Goal: Task Accomplishment & Management: Manage account settings

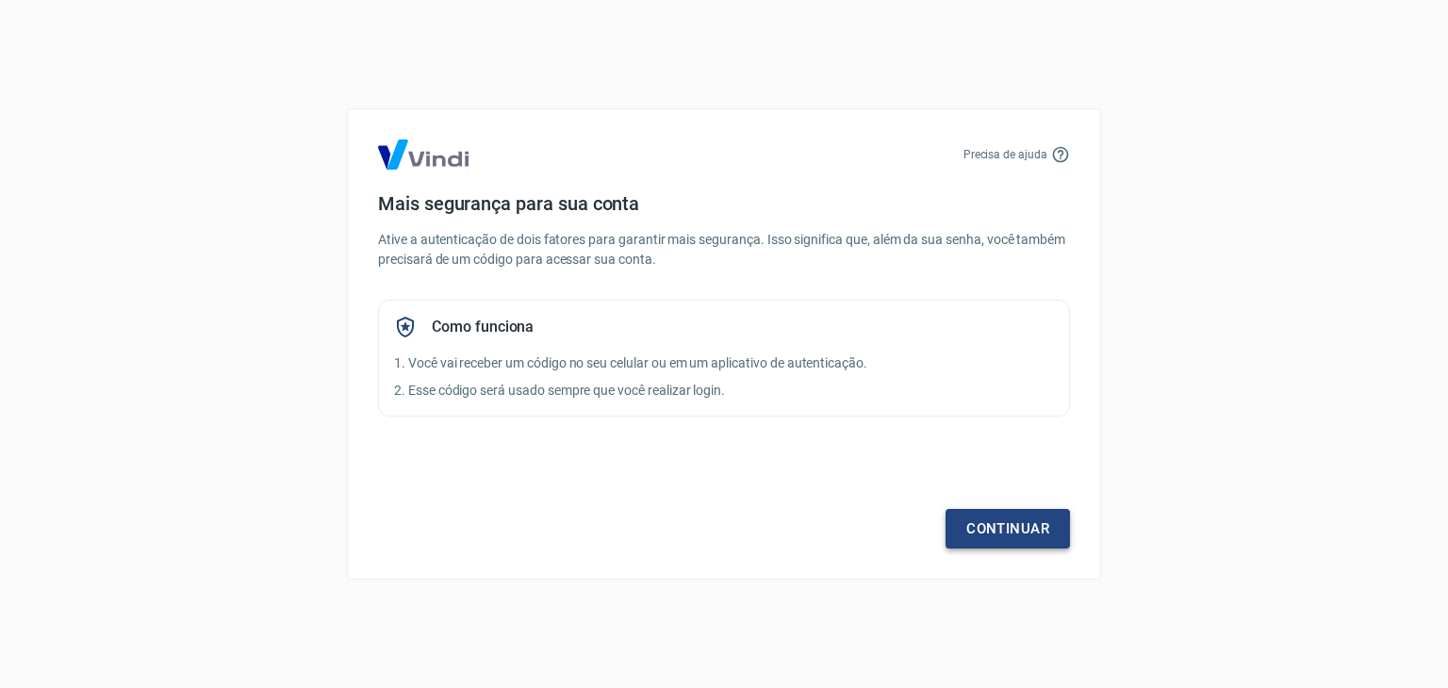
click at [1067, 533] on link "Continuar" at bounding box center [1007, 529] width 124 height 40
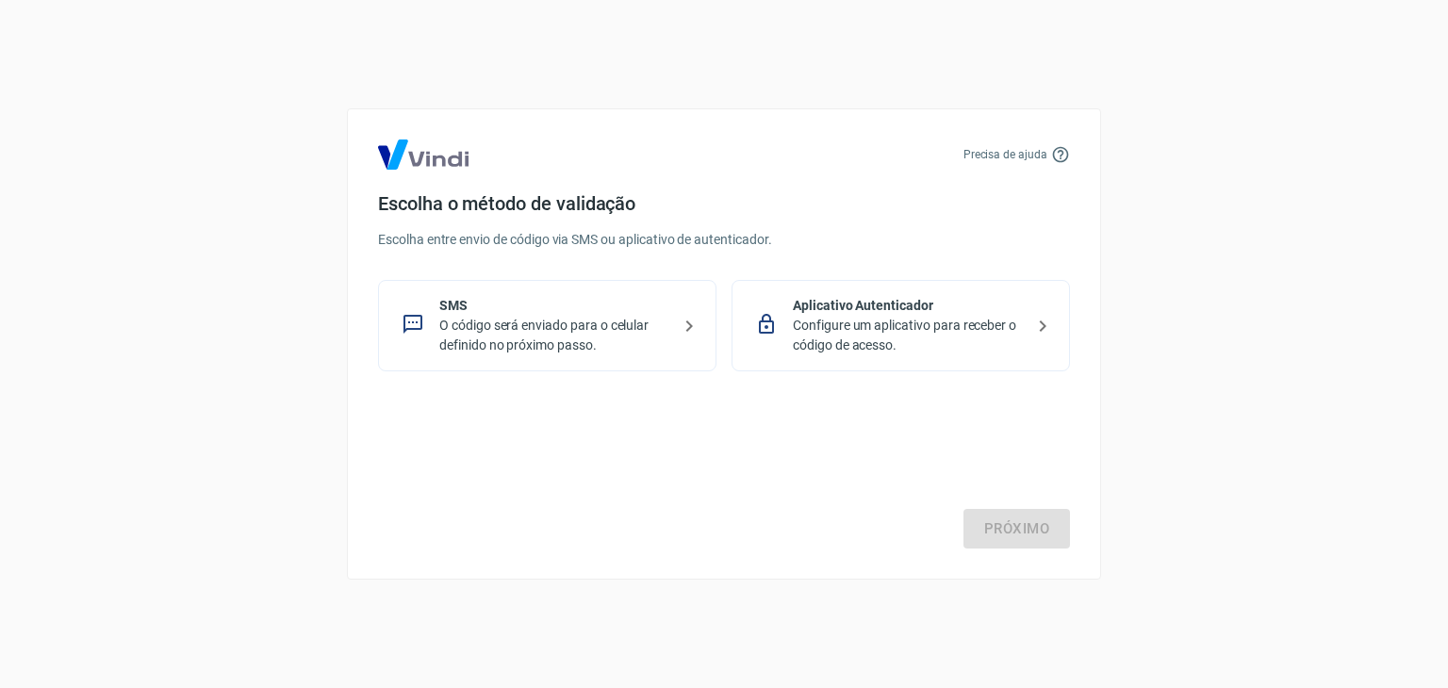
click at [521, 340] on p "O código será enviado para o celular definido no próximo passo." at bounding box center [554, 336] width 231 height 40
click at [1043, 527] on link "Próximo" at bounding box center [1016, 529] width 107 height 40
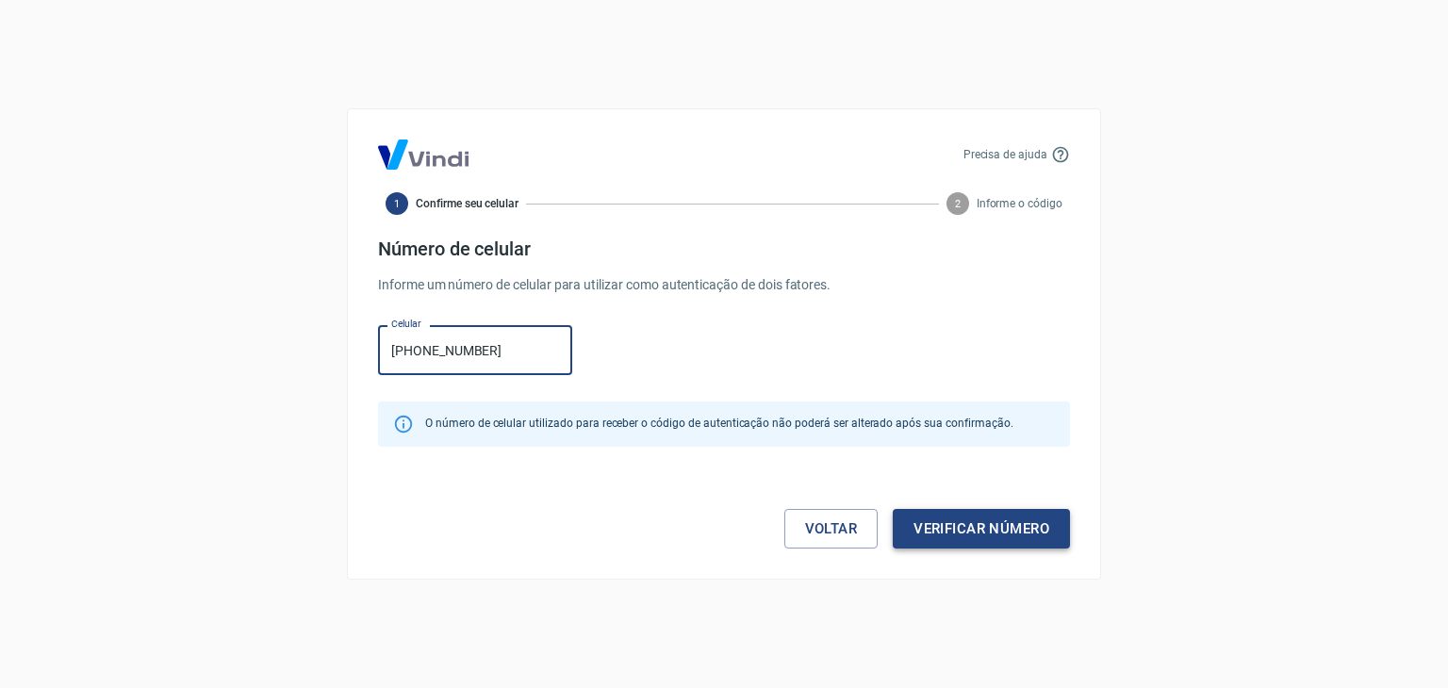
type input "[PHONE_NUMBER]"
click at [1043, 527] on button "Verificar número" at bounding box center [981, 529] width 177 height 40
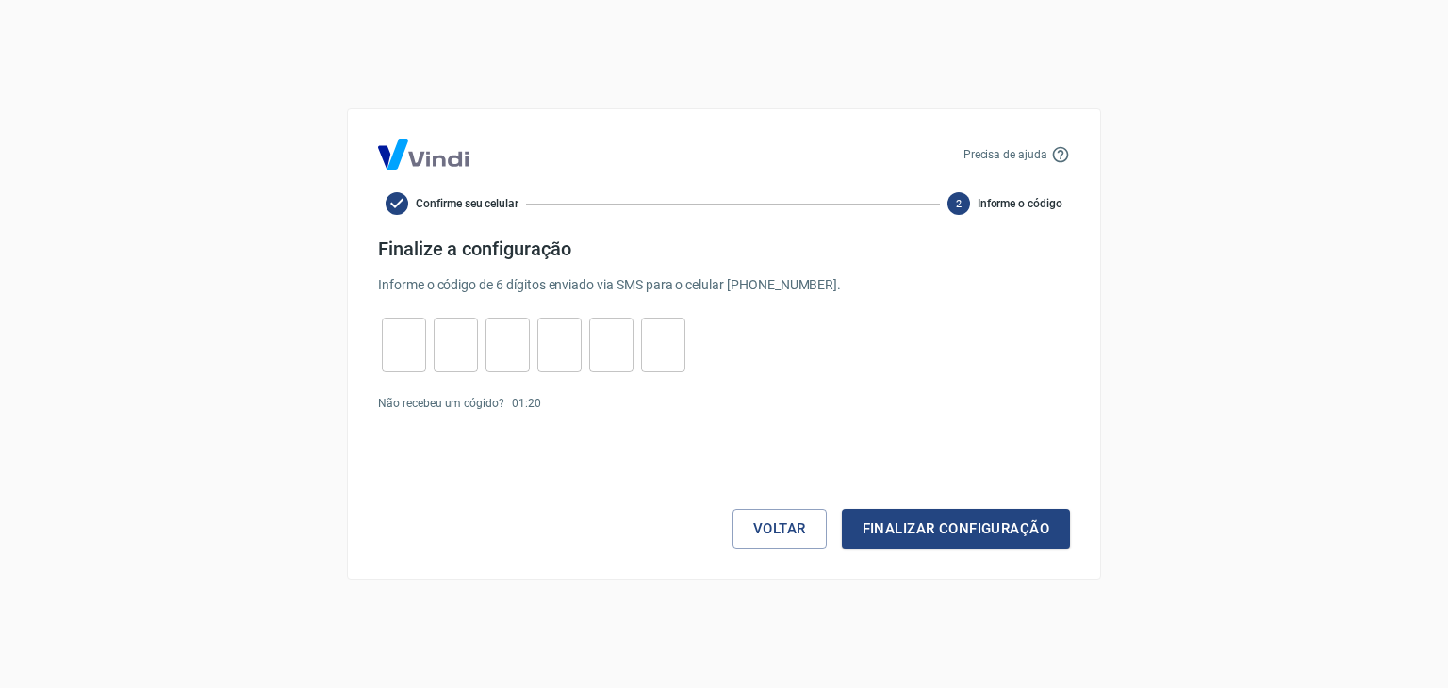
click at [413, 345] on input "tel" at bounding box center [404, 345] width 44 height 41
type input "0"
type input "8"
type input "7"
type input "1"
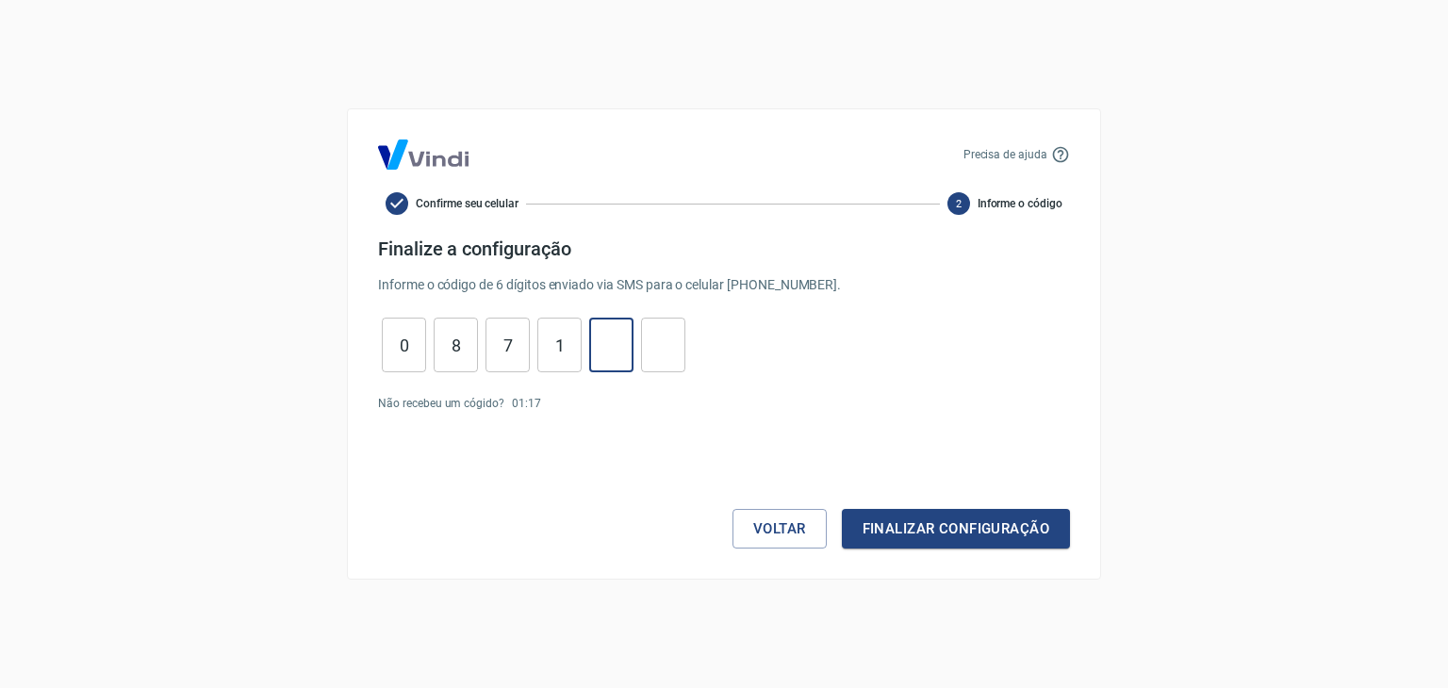
type input "7"
type input "0"
click at [984, 525] on button "Finalizar configuração" at bounding box center [956, 529] width 228 height 40
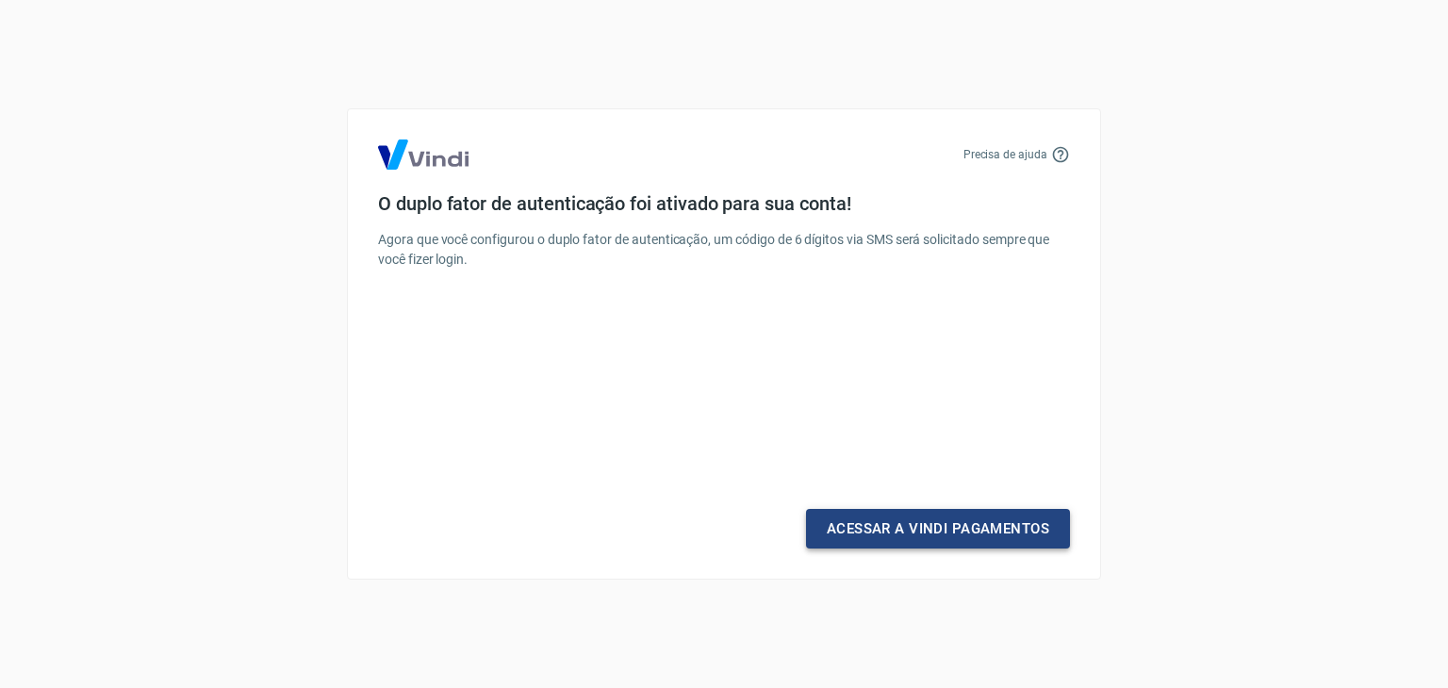
click at [984, 525] on link "Acessar a Vindi Pagamentos" at bounding box center [938, 529] width 264 height 40
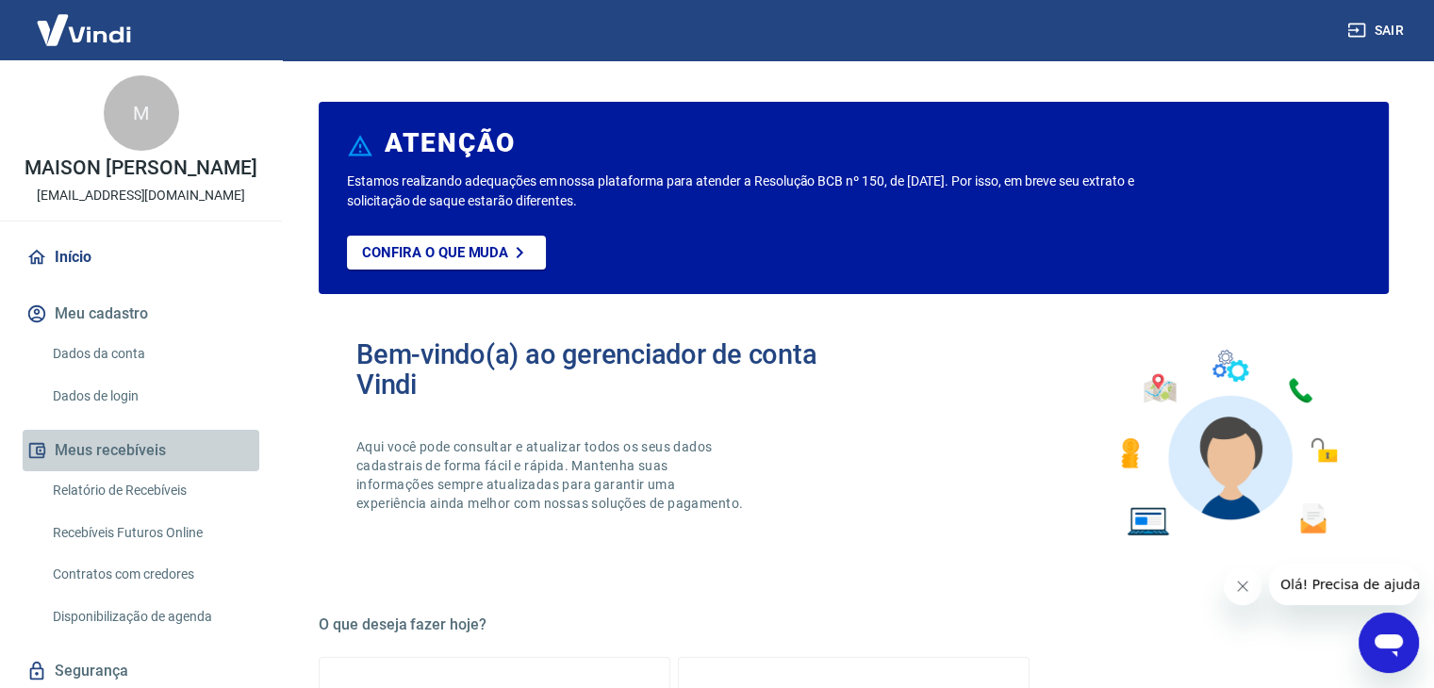
click at [143, 458] on button "Meus recebíveis" at bounding box center [141, 450] width 237 height 41
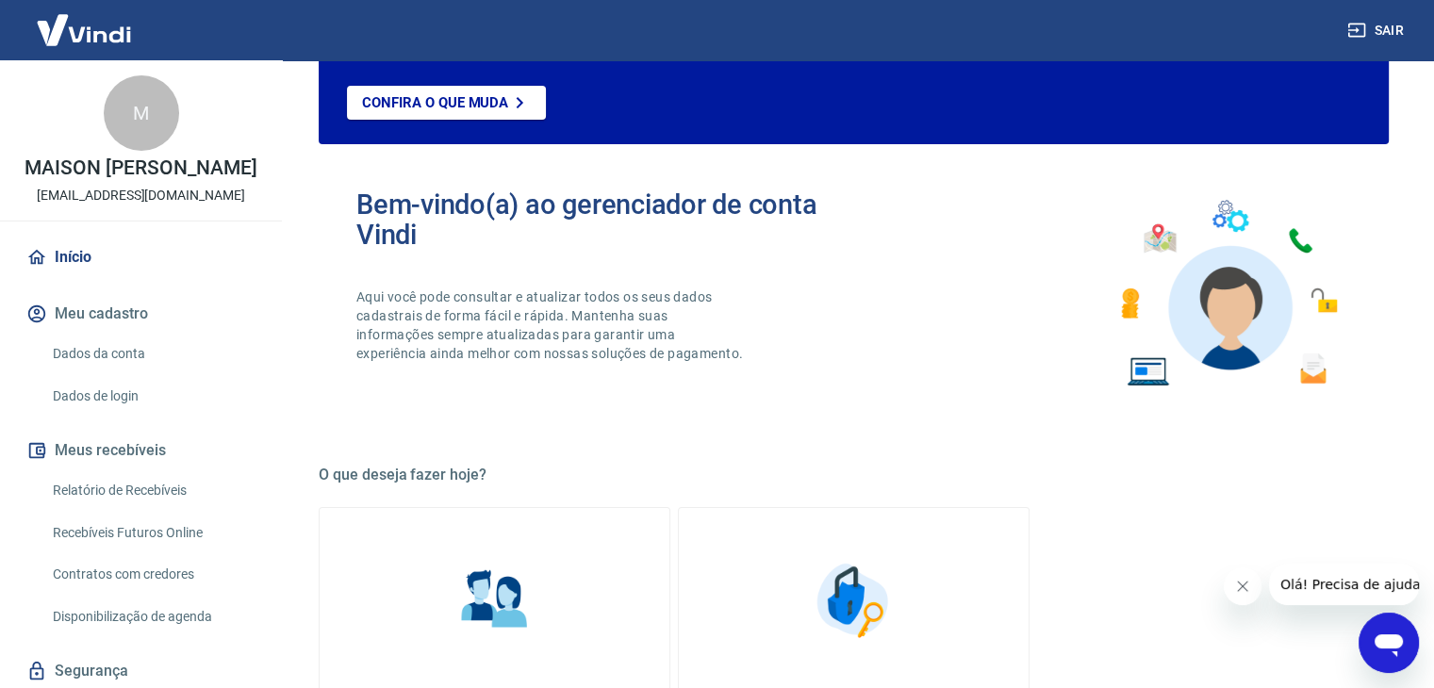
scroll to position [147, 0]
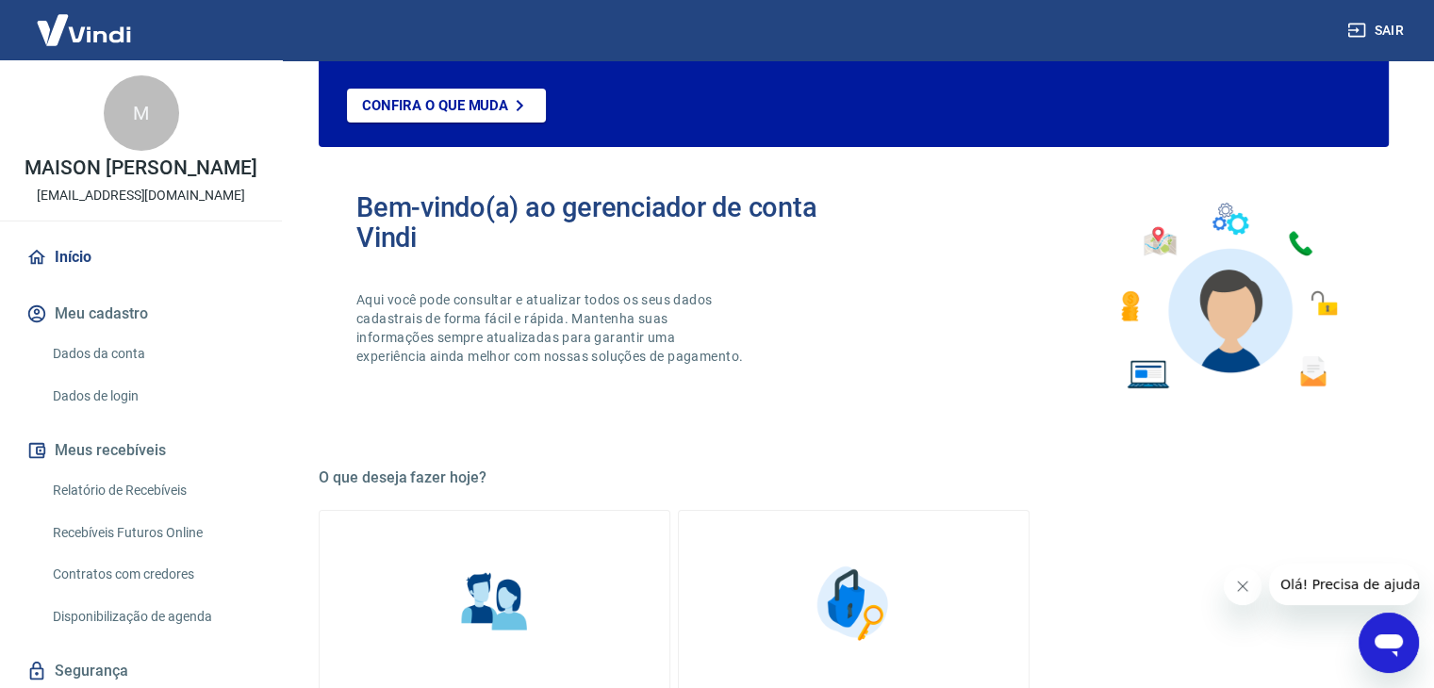
click at [136, 364] on link "Dados da conta" at bounding box center [152, 354] width 214 height 39
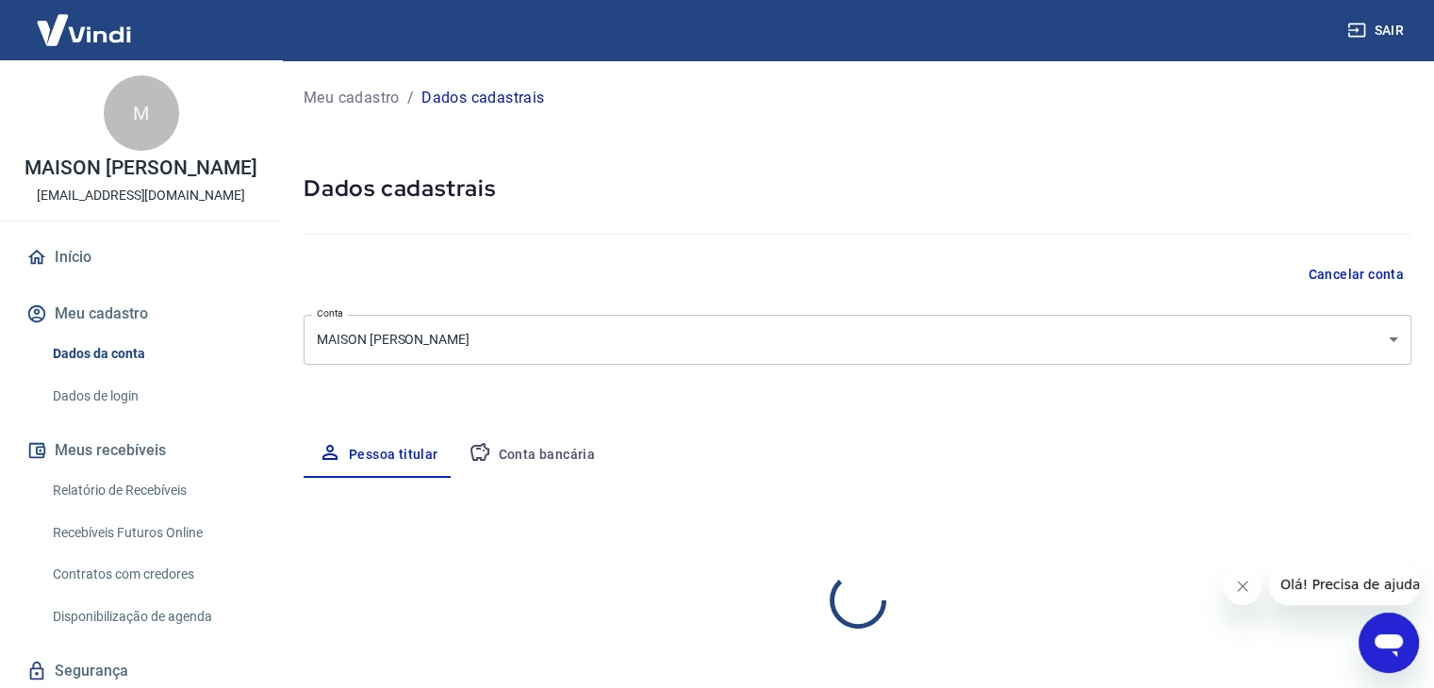
select select "MS"
select select "business"
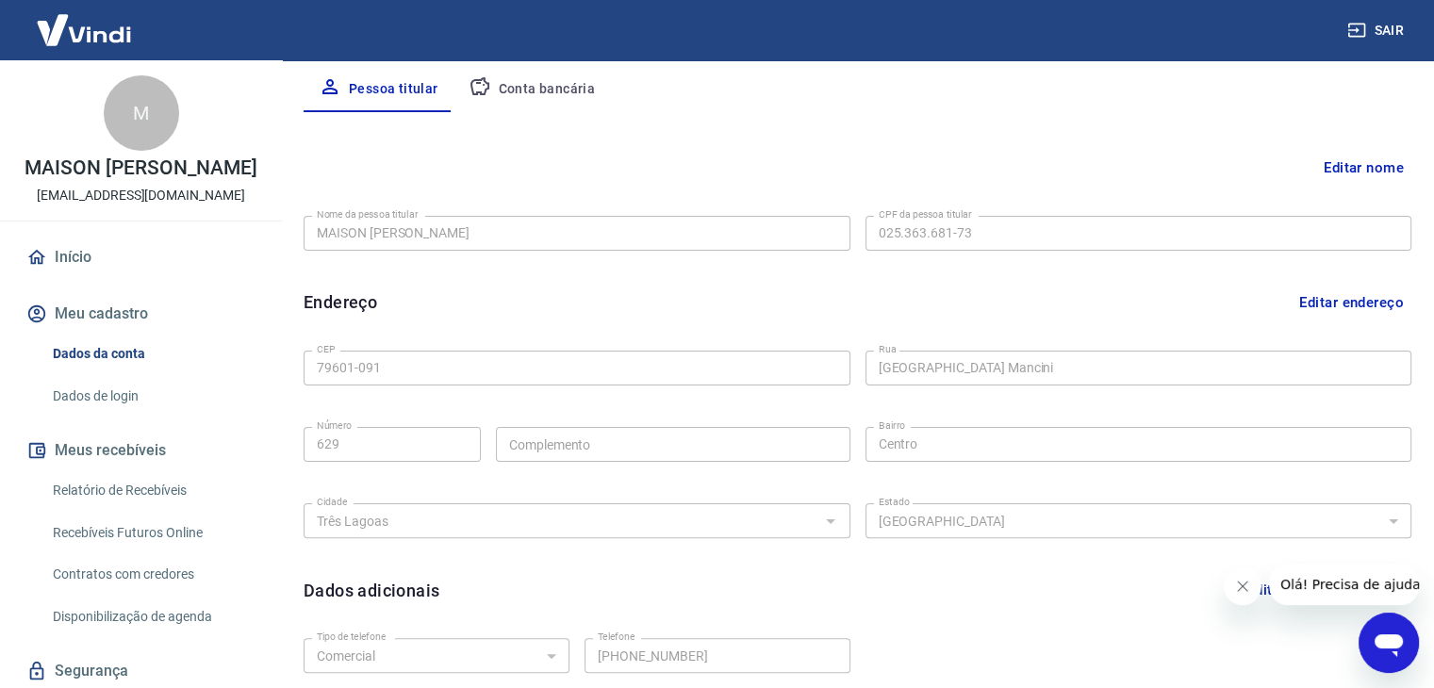
scroll to position [141, 0]
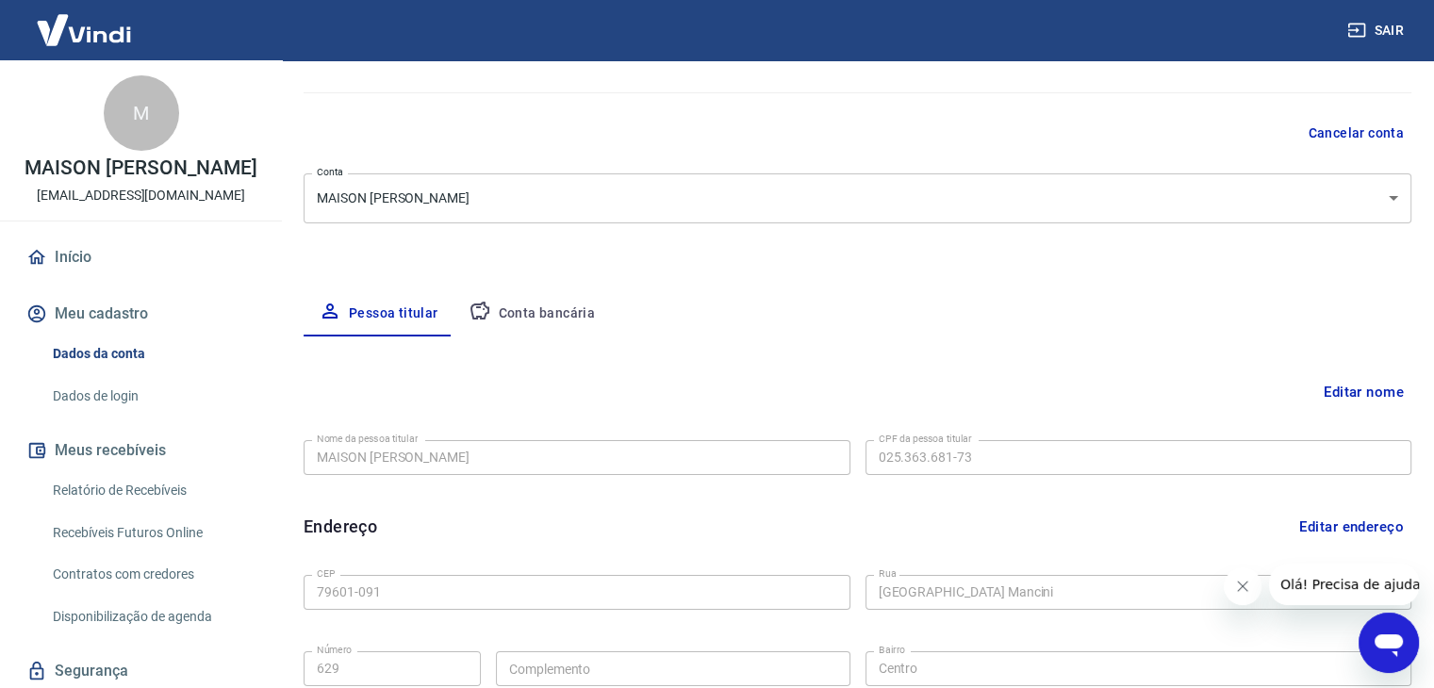
click at [501, 321] on button "Conta bancária" at bounding box center [531, 313] width 157 height 45
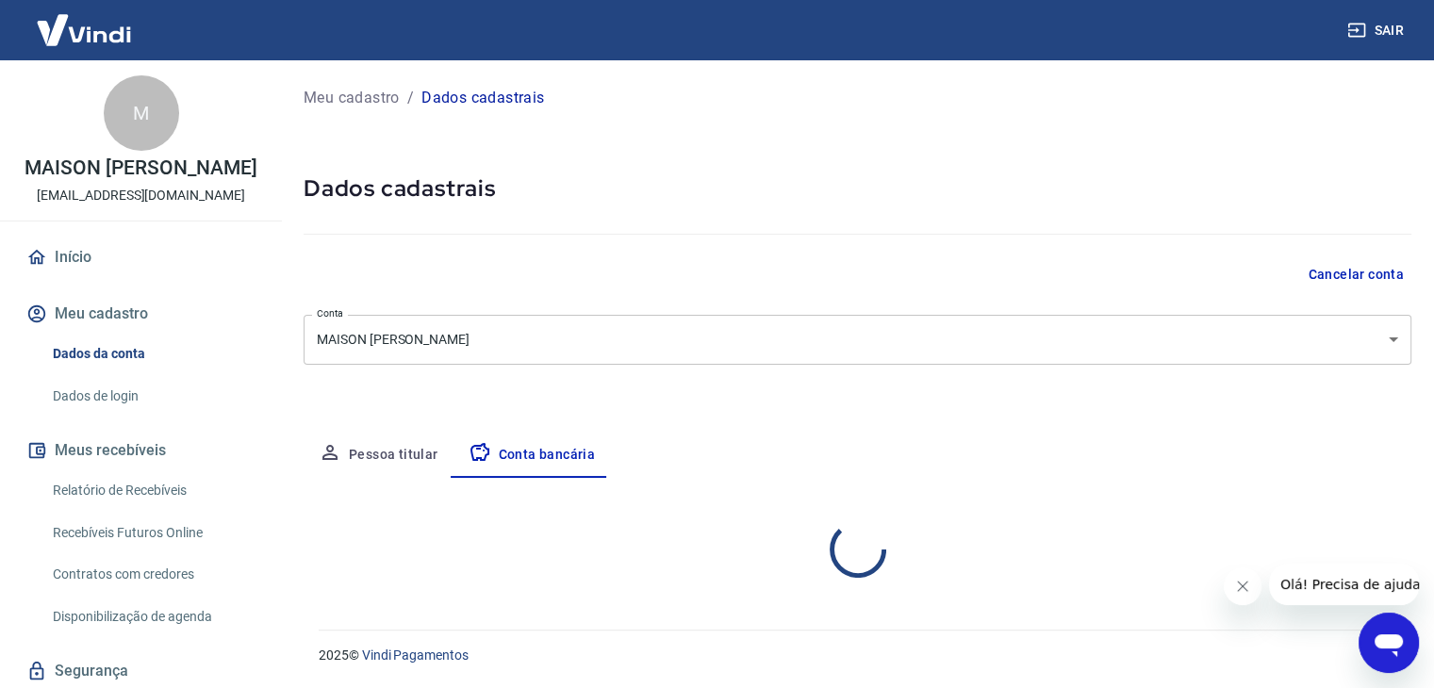
scroll to position [0, 0]
select select "1"
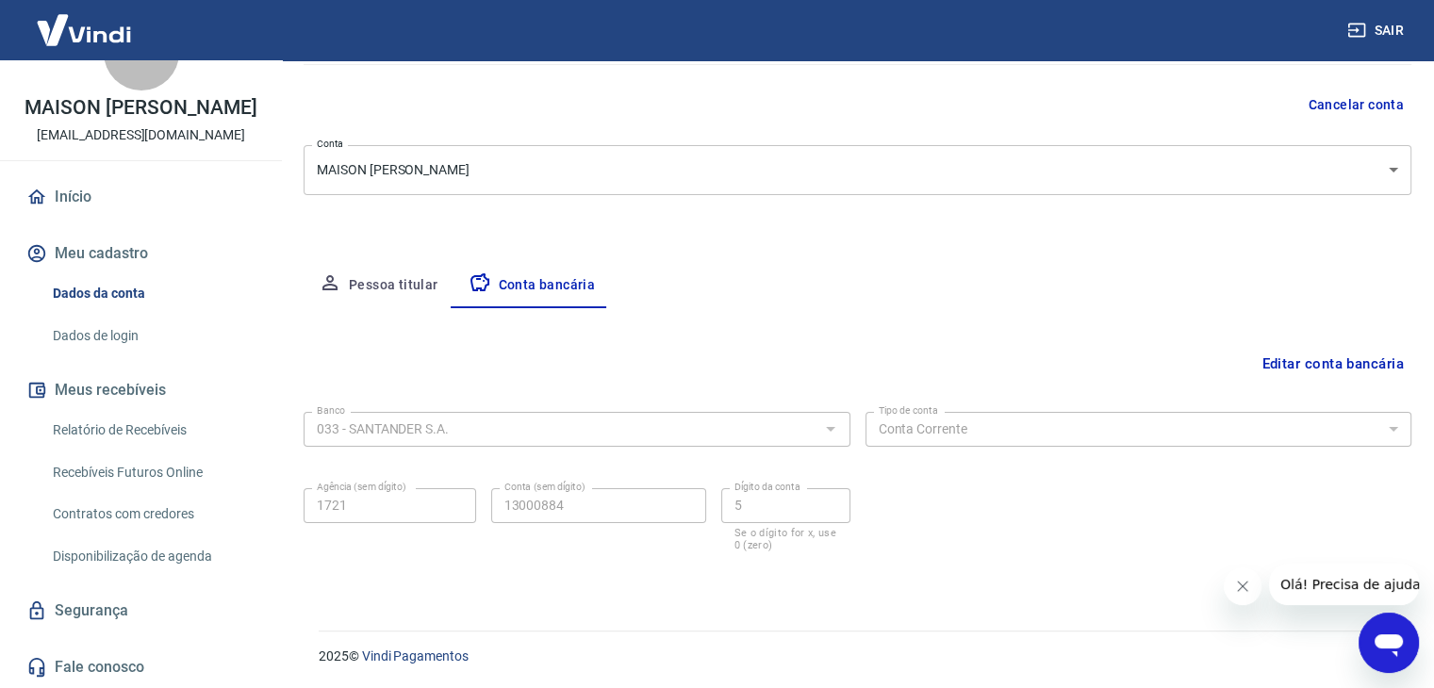
scroll to position [80, 0]
click at [54, 423] on link "Relatório de Recebíveis" at bounding box center [152, 430] width 214 height 39
